Goal: Navigation & Orientation: Find specific page/section

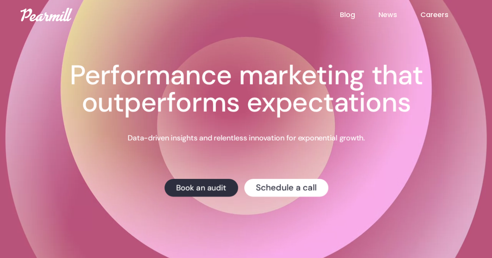
click at [351, 13] on link "Blog" at bounding box center [358, 15] width 38 height 10
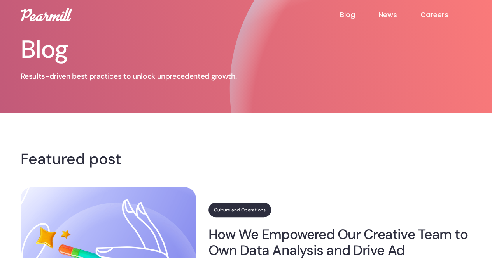
click at [384, 15] on link "News" at bounding box center [399, 14] width 42 height 9
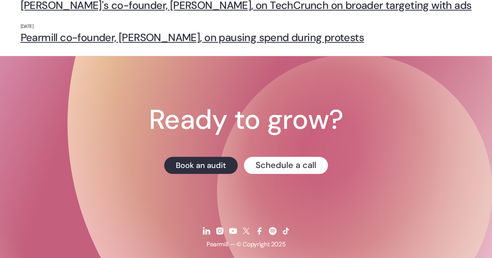
scroll to position [357, 0]
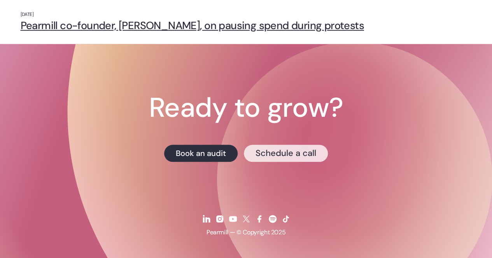
click at [274, 157] on link "Schedule a call" at bounding box center [286, 153] width 84 height 17
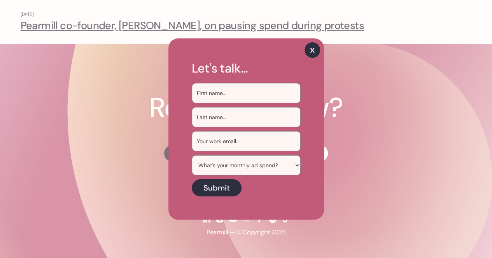
click at [310, 47] on img at bounding box center [312, 50] width 16 height 16
click at [312, 49] on img at bounding box center [312, 50] width 16 height 16
click at [314, 49] on img at bounding box center [312, 50] width 16 height 16
